Goal: Download file/media

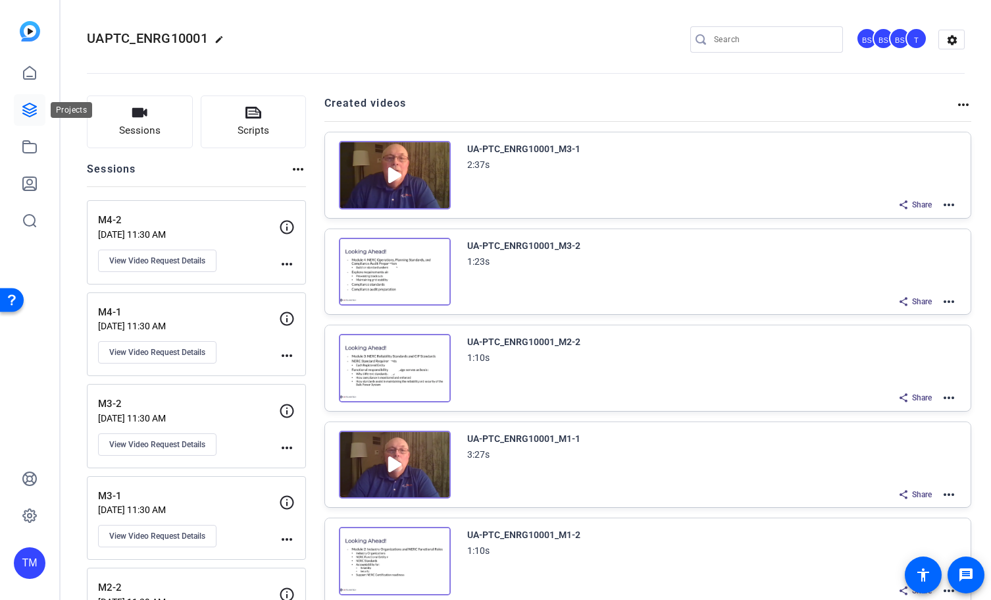
click at [32, 113] on icon at bounding box center [30, 110] width 16 height 16
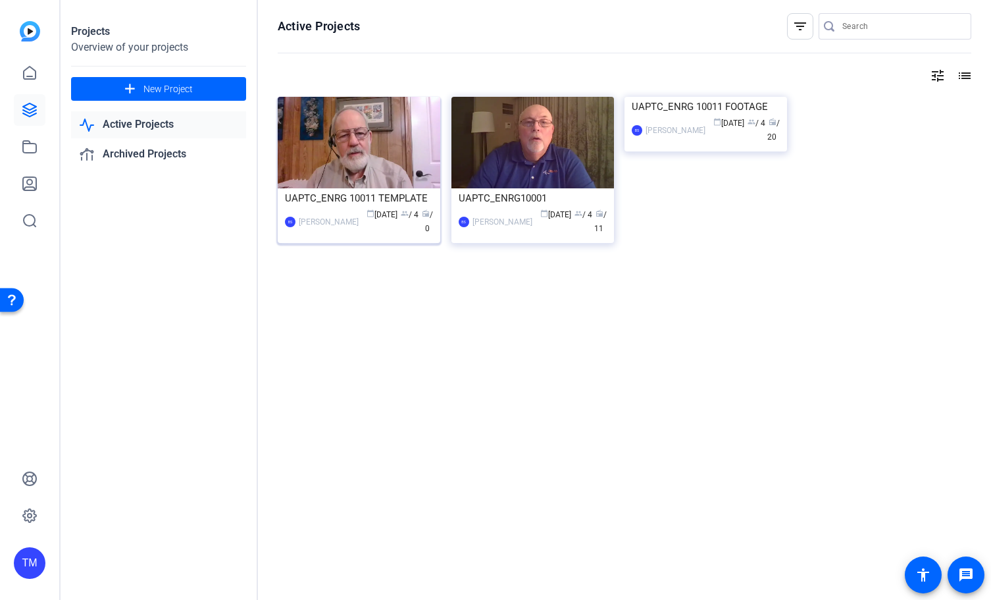
click at [328, 195] on div "UAPTC_ENRG 10011 TEMPLATE" at bounding box center [359, 198] width 148 height 20
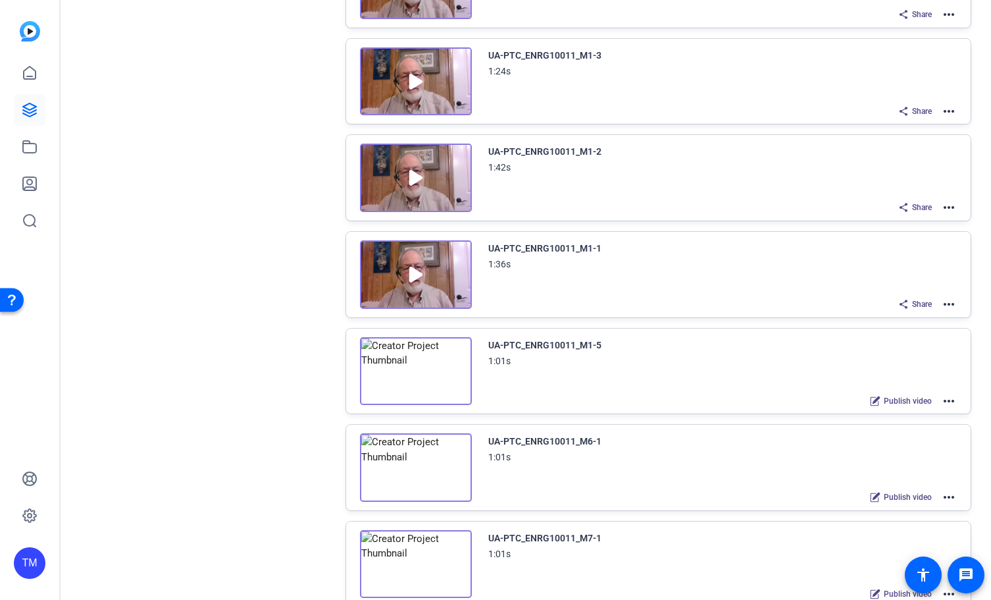
scroll to position [985, 0]
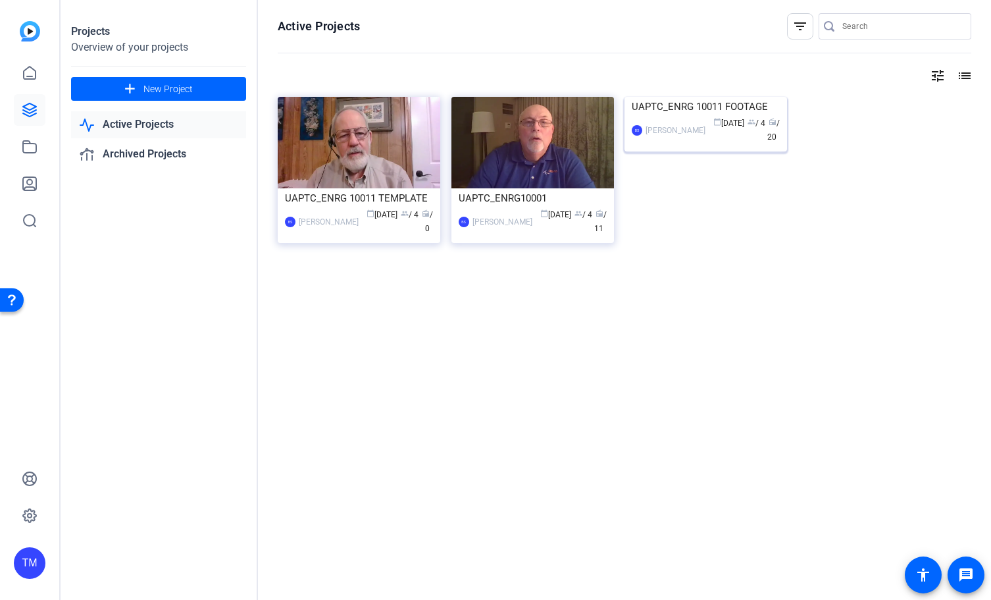
click at [662, 144] on div "BS [PERSON_NAME] calendar_today [DATE] group / 4 radio / 20" at bounding box center [706, 131] width 148 height 28
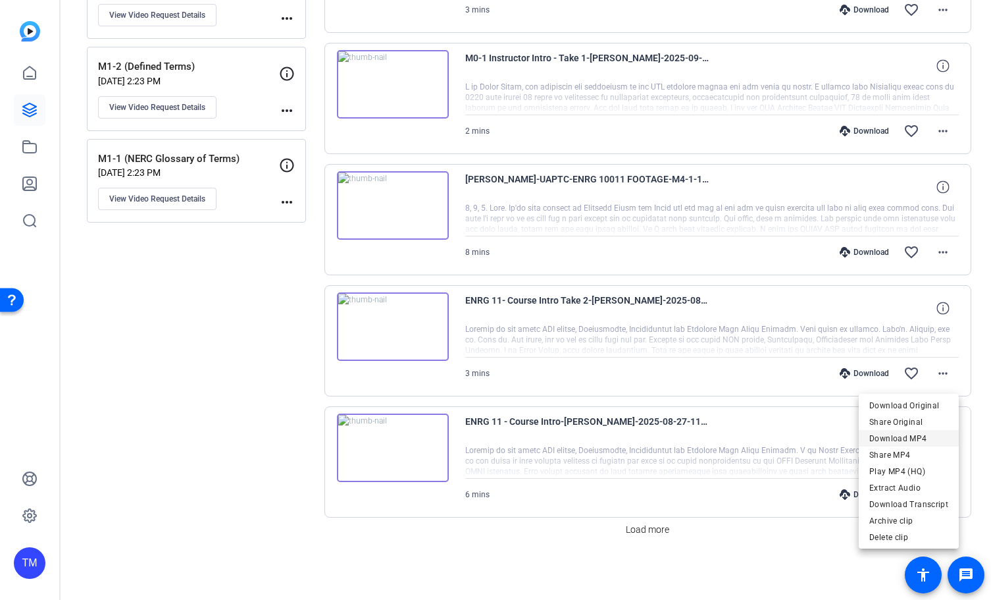
click at [906, 436] on span "Download MP4" at bounding box center [908, 438] width 79 height 16
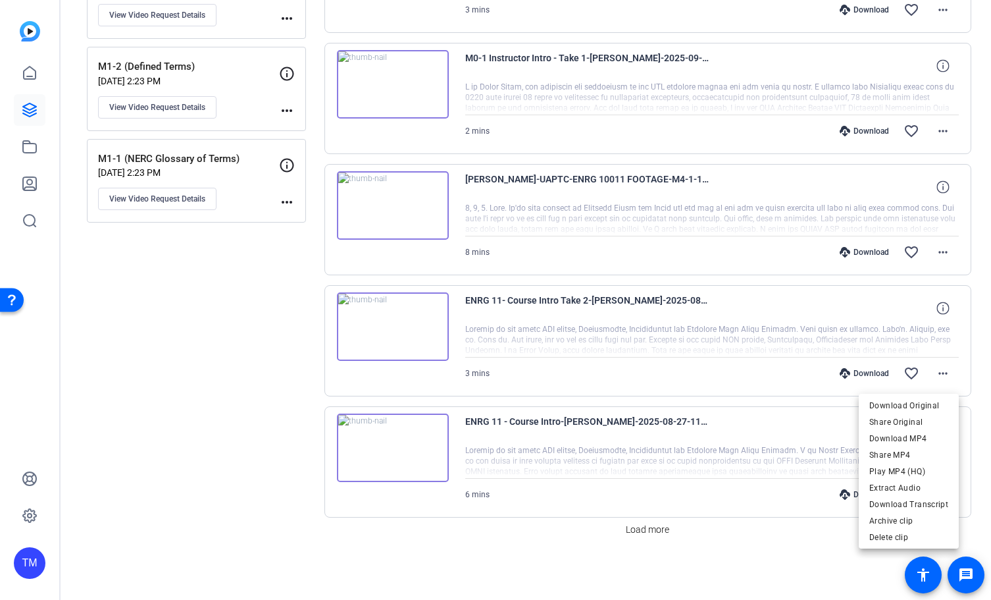
click at [619, 253] on div at bounding box center [495, 300] width 991 height 600
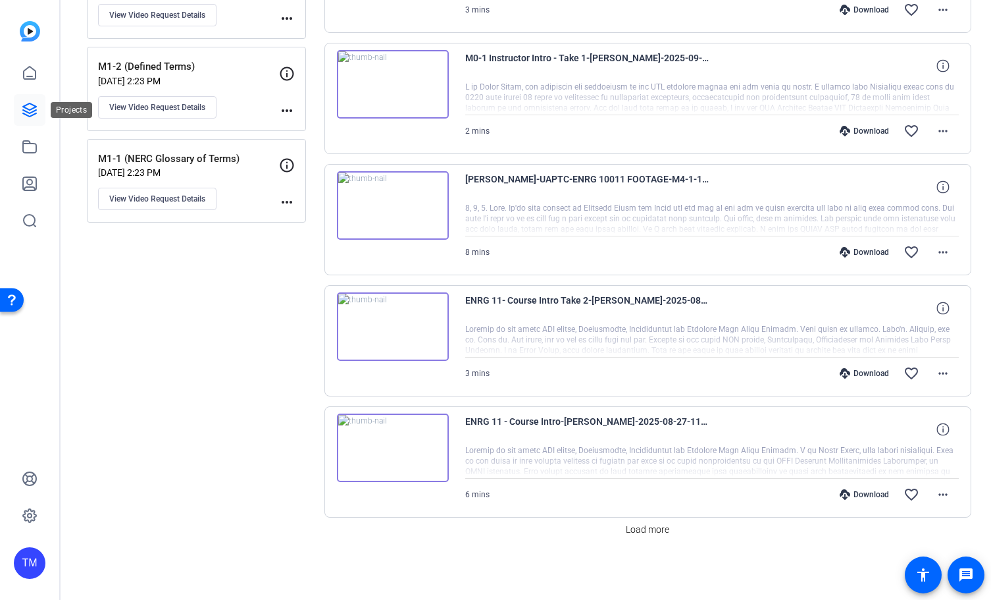
click at [33, 115] on icon at bounding box center [29, 109] width 13 height 13
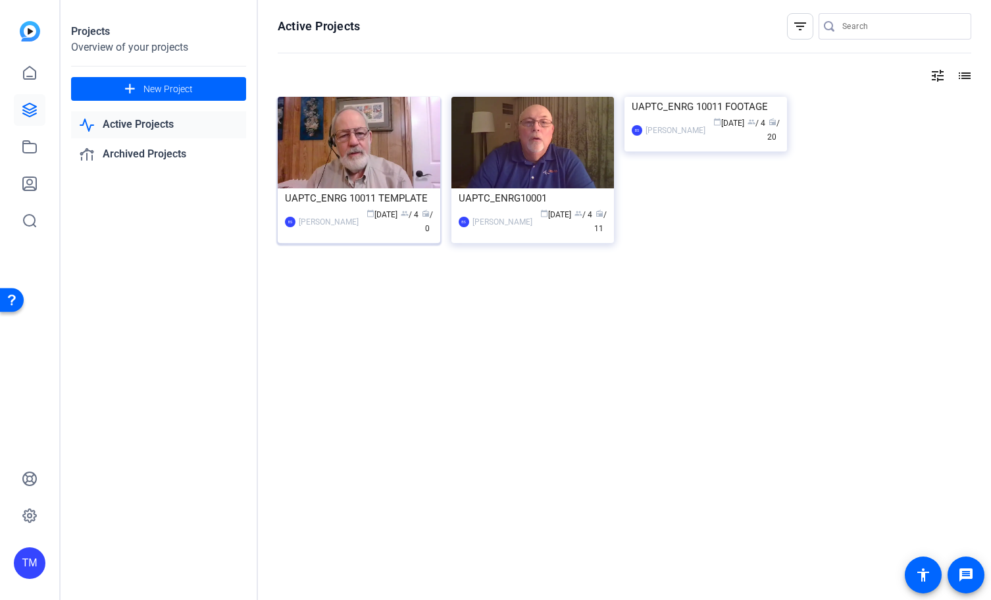
click at [386, 205] on div "UAPTC_ENRG 10011 TEMPLATE" at bounding box center [359, 198] width 148 height 20
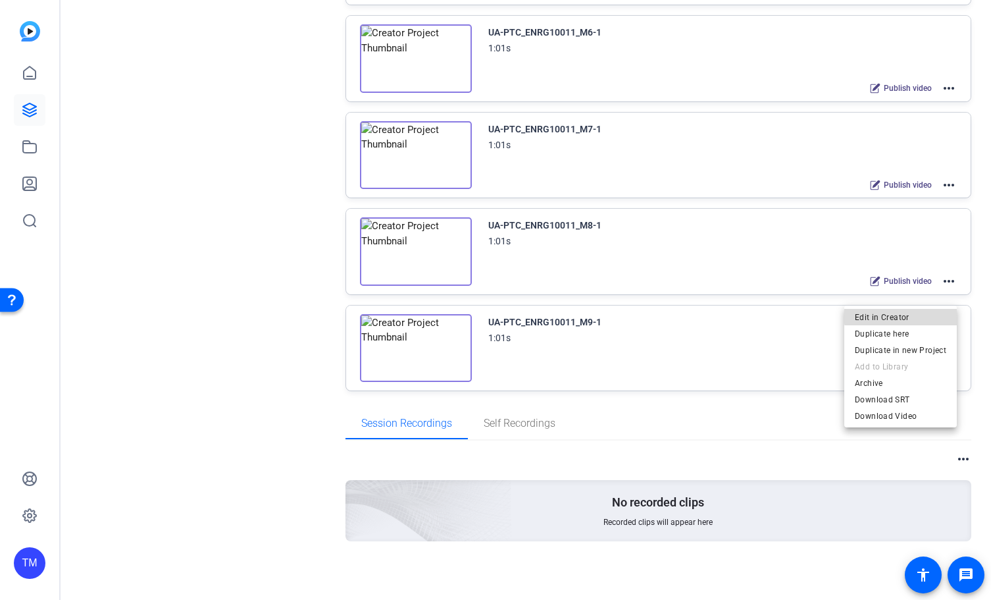
click at [914, 314] on span "Edit in Creator" at bounding box center [900, 317] width 91 height 16
